Goal: Find specific page/section: Find specific page/section

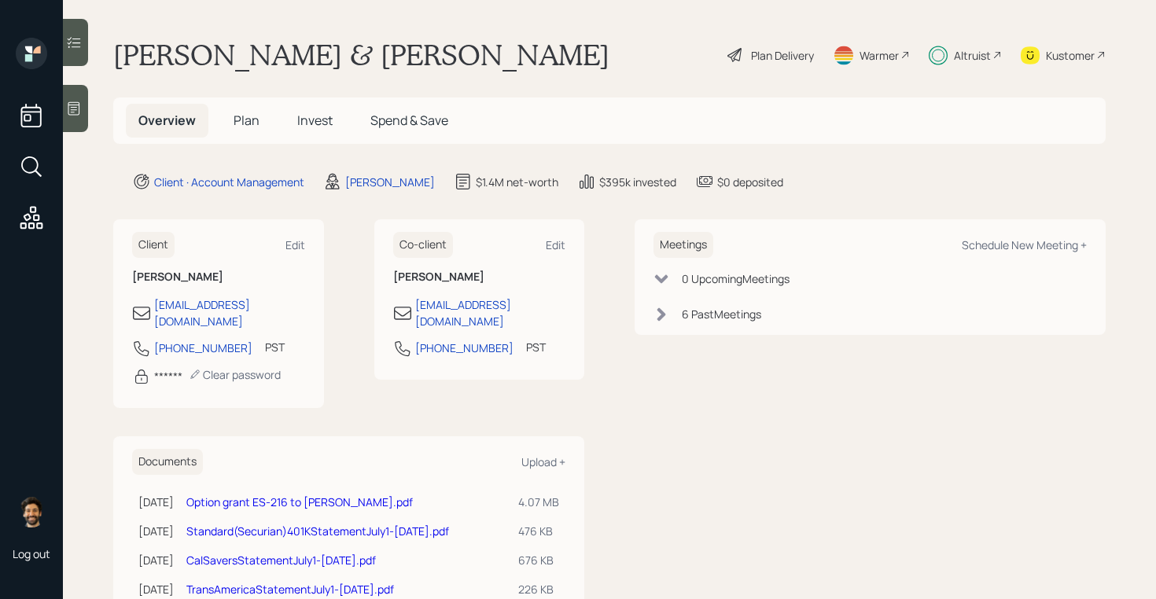
click at [318, 117] on span "Invest" at bounding box center [314, 120] width 35 height 17
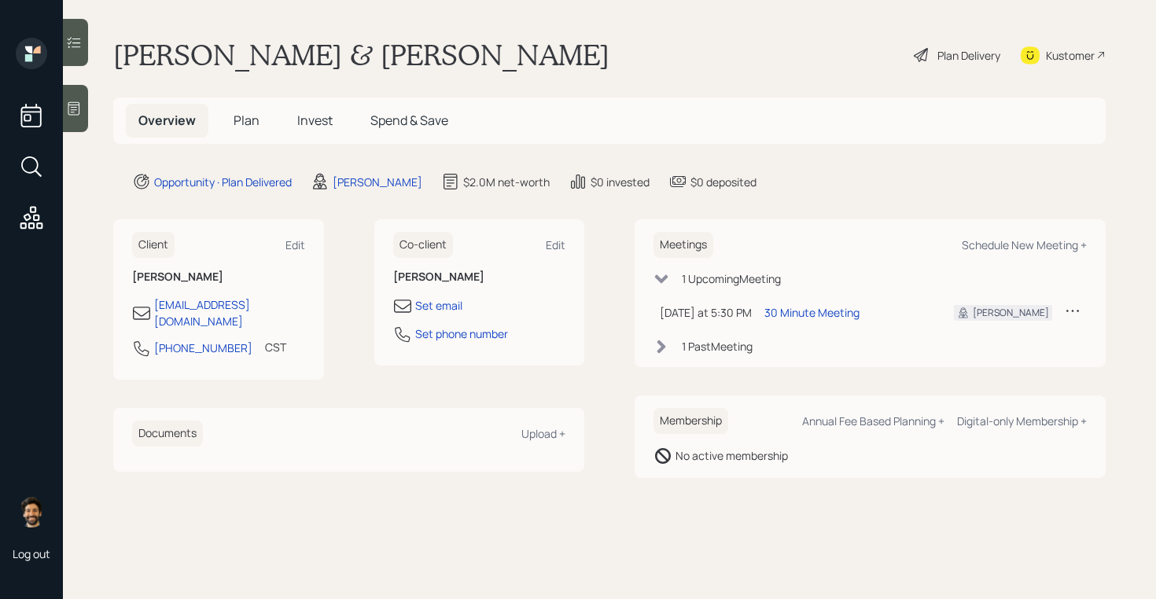
click at [303, 122] on span "Invest" at bounding box center [314, 120] width 35 height 17
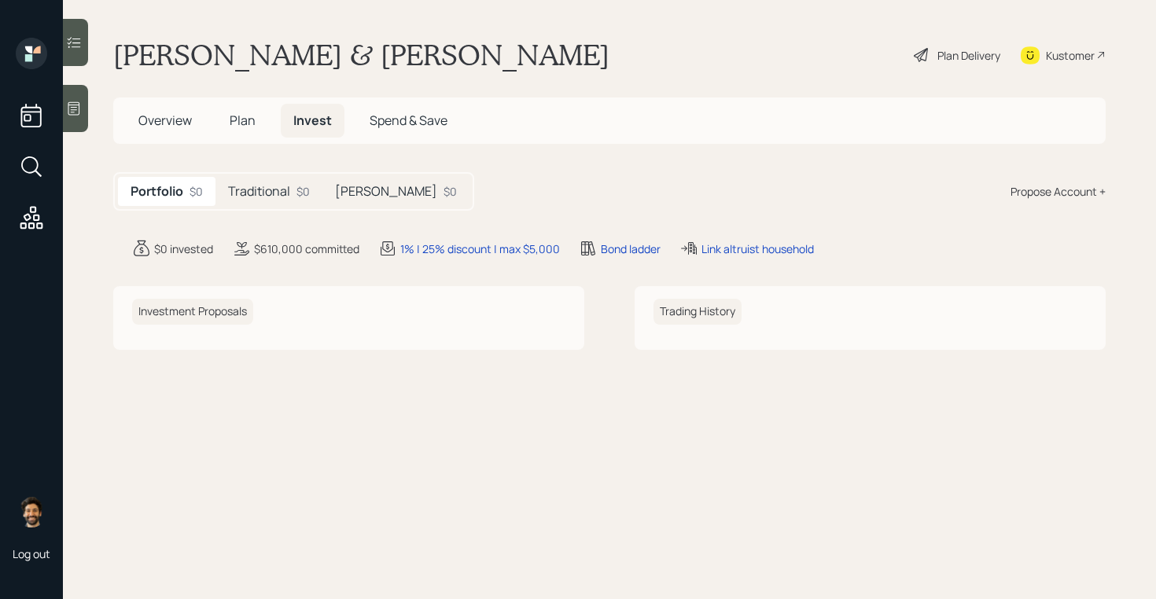
click at [249, 123] on span "Plan" at bounding box center [243, 120] width 26 height 17
